Goal: Find contact information: Find contact information

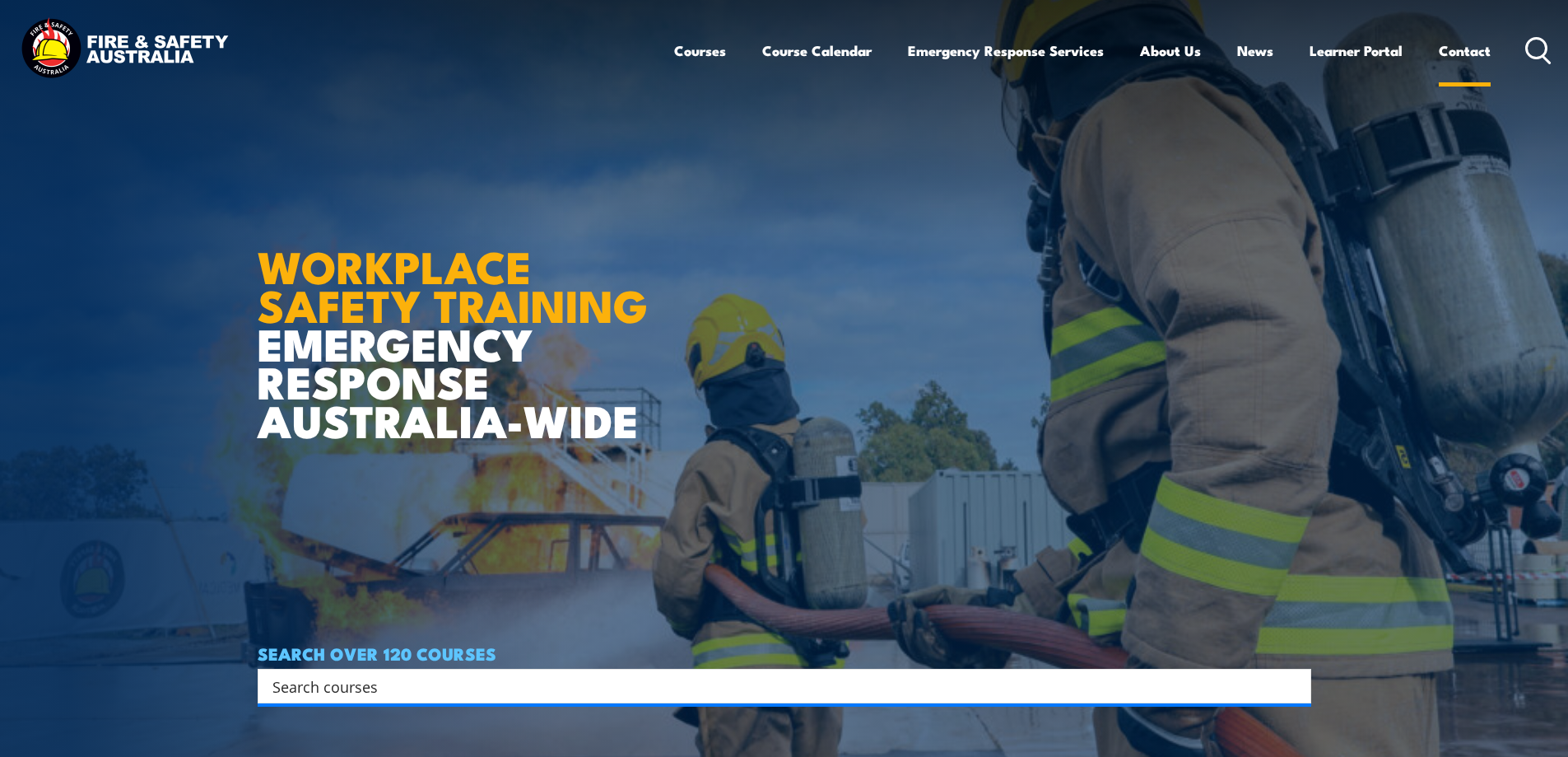
click at [1458, 54] on link "Contact" at bounding box center [1465, 50] width 52 height 43
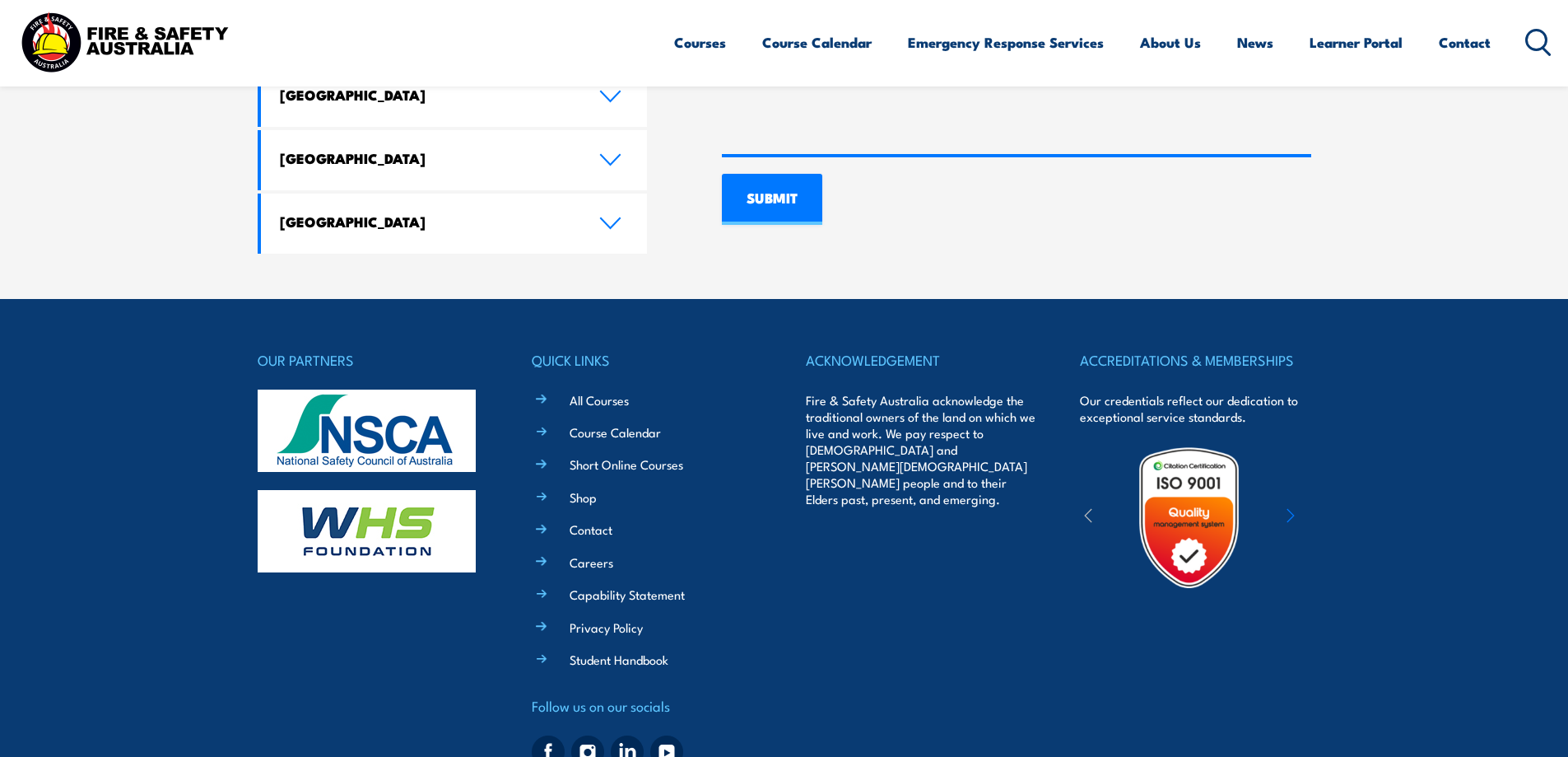
scroll to position [1273, 0]
